Goal: Answer question/provide support

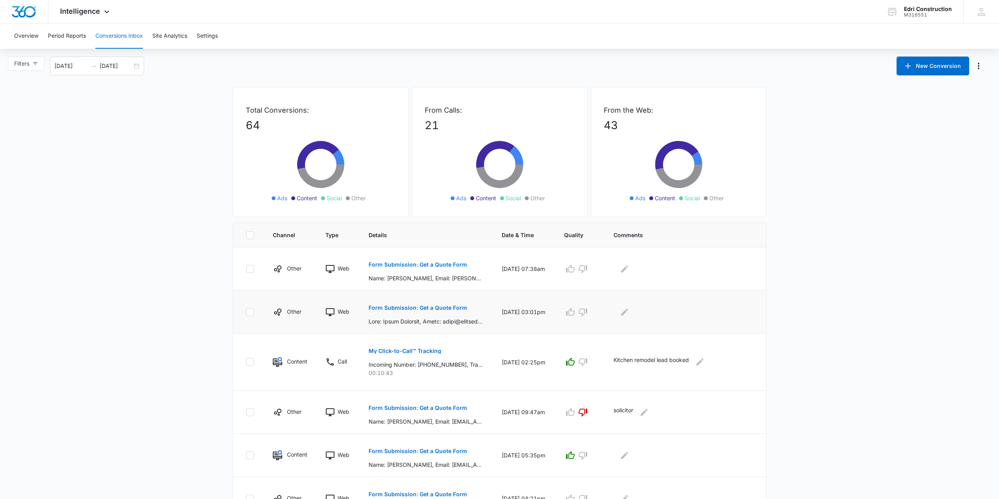
click at [444, 310] on p "Form Submission: Get a Quote Form" at bounding box center [418, 307] width 99 height 5
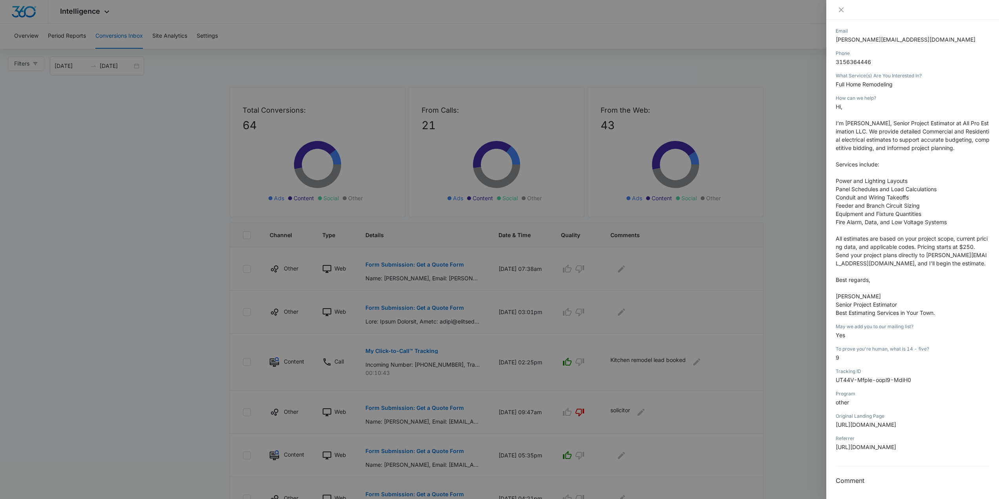
scroll to position [125, 0]
click at [840, 8] on icon "close" at bounding box center [841, 10] width 6 height 6
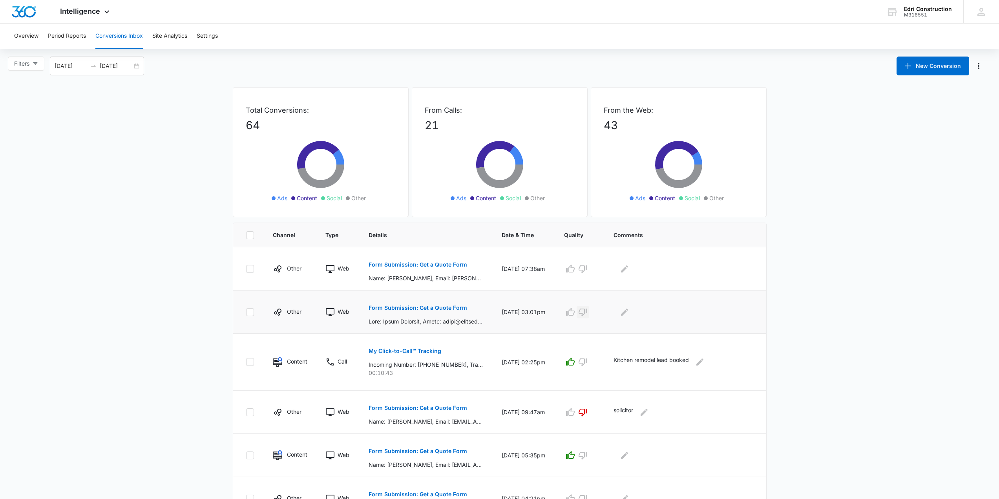
click at [588, 312] on icon "button" at bounding box center [582, 311] width 9 height 9
click at [618, 312] on div at bounding box center [684, 312] width 140 height 13
click at [623, 310] on icon "Edit Comments" at bounding box center [624, 311] width 9 height 9
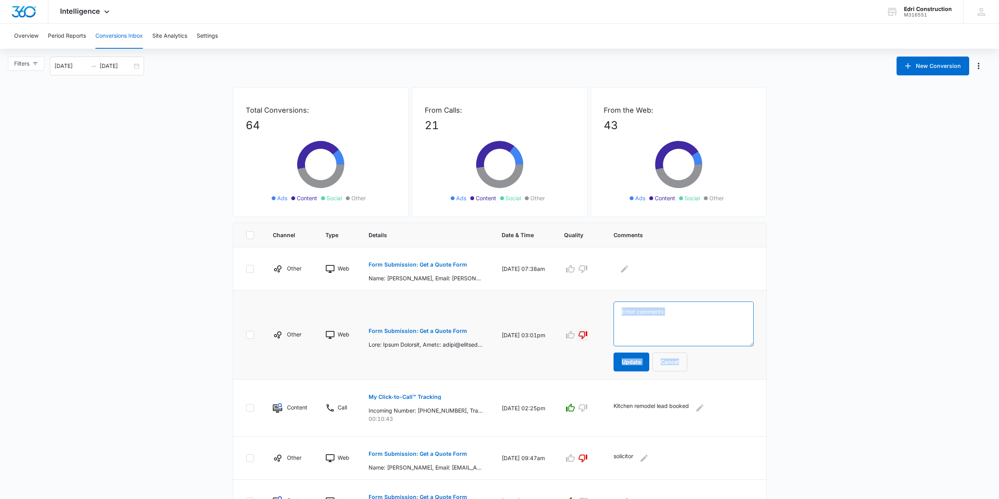
click at [658, 310] on textarea at bounding box center [684, 323] width 140 height 45
type textarea "Solicitor"
click at [643, 362] on button "Update" at bounding box center [632, 362] width 36 height 19
click at [444, 265] on p "Form Submission: Get a Quote Form" at bounding box center [418, 264] width 99 height 5
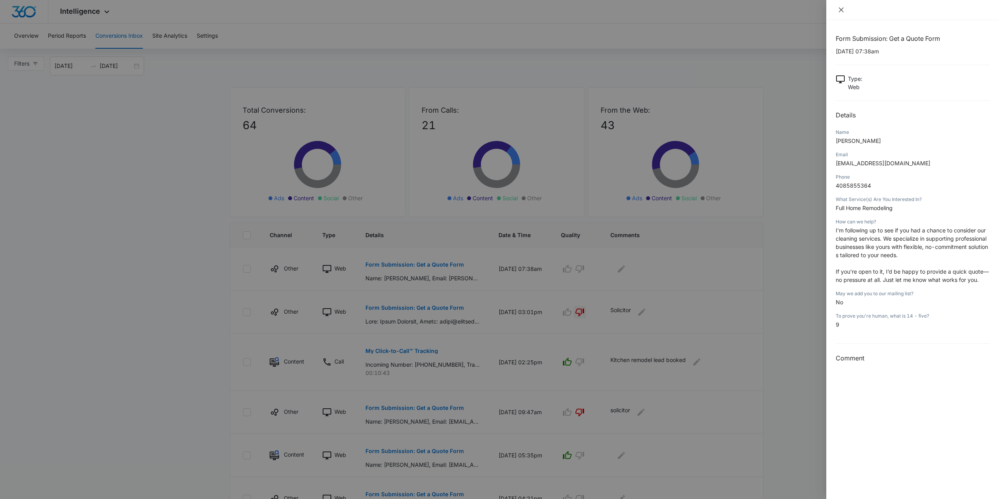
click at [844, 7] on button "Close" at bounding box center [841, 9] width 11 height 7
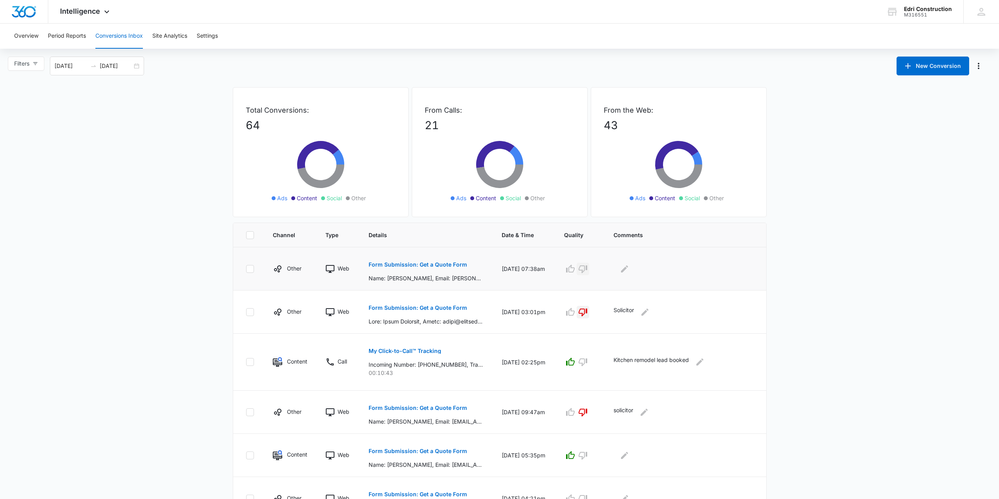
click at [585, 267] on icon "button" at bounding box center [582, 268] width 9 height 9
click at [627, 268] on icon "Edit Comments" at bounding box center [624, 268] width 7 height 7
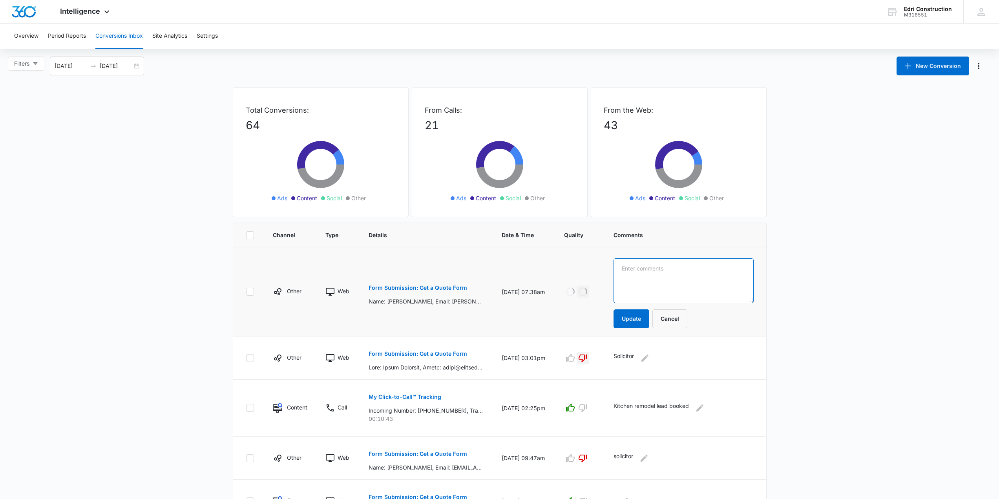
click at [643, 285] on textarea at bounding box center [684, 280] width 140 height 45
type textarea "Solicitor"
click at [639, 314] on button "Update" at bounding box center [632, 318] width 36 height 19
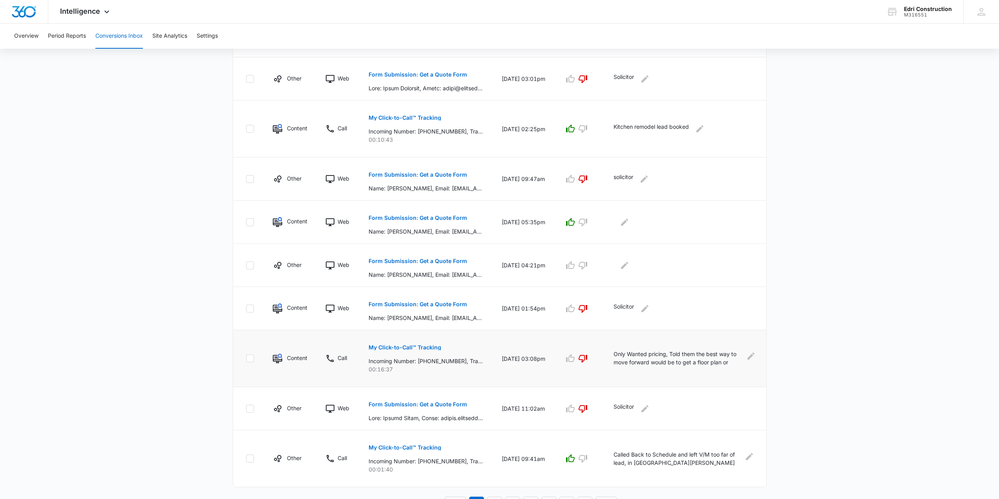
scroll to position [236, 0]
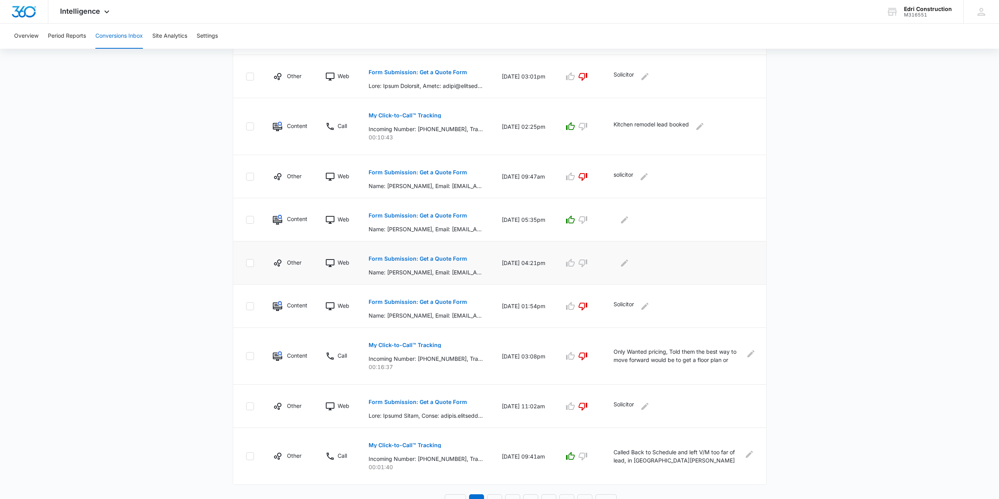
click at [442, 259] on p "Form Submission: Get a Quote Form" at bounding box center [418, 258] width 99 height 5
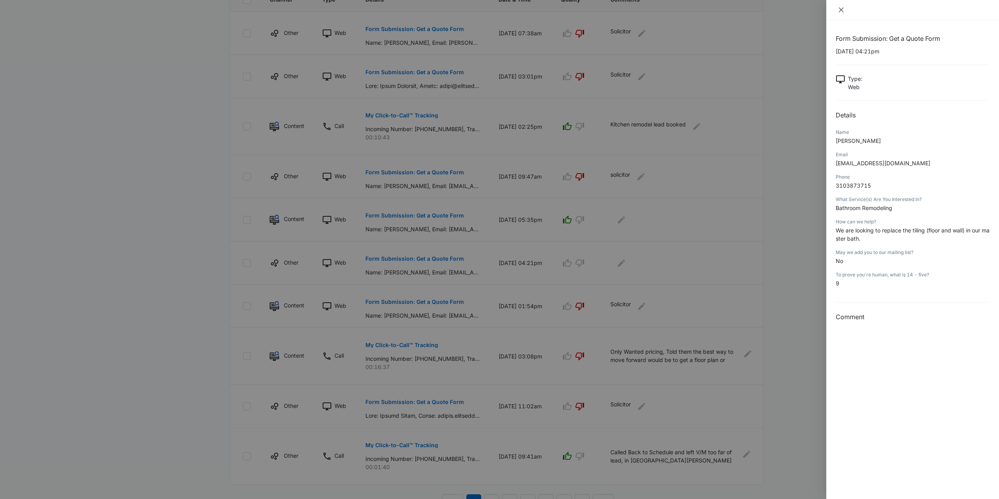
click at [843, 12] on icon "close" at bounding box center [841, 10] width 6 height 6
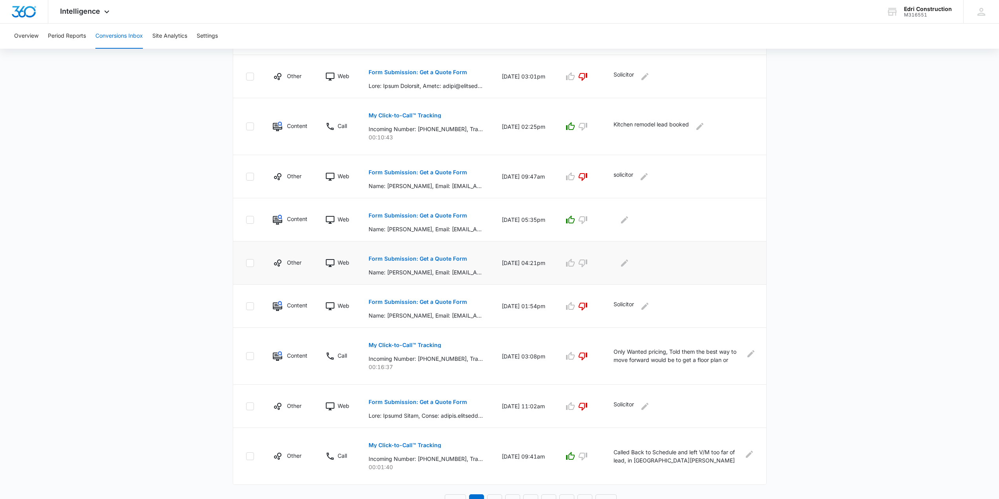
click at [437, 260] on p "Form Submission: Get a Quote Form" at bounding box center [418, 258] width 99 height 5
